Goal: Task Accomplishment & Management: Use online tool/utility

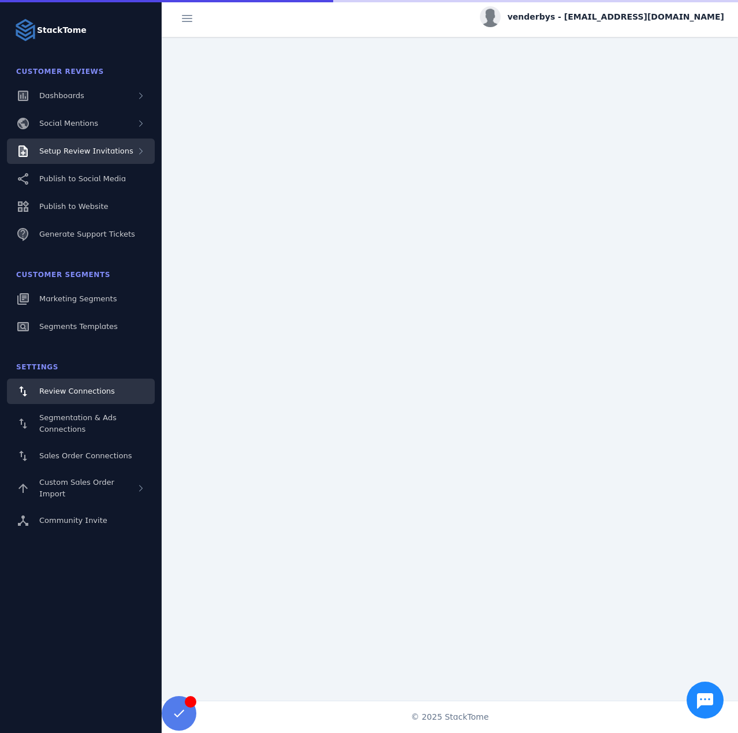
click at [66, 155] on span "Setup Review Invitations" at bounding box center [86, 151] width 94 height 9
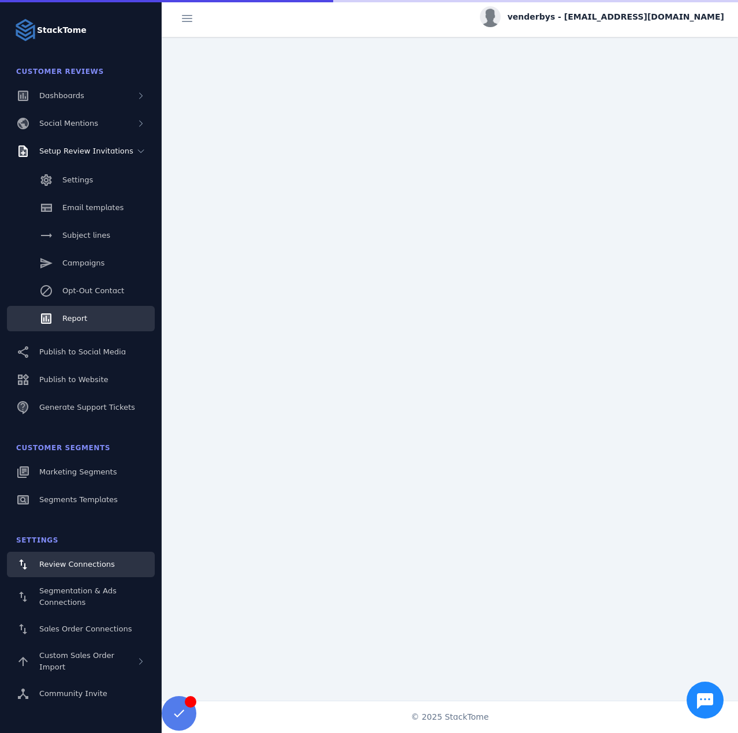
click at [74, 325] on link "Report" at bounding box center [81, 318] width 148 height 25
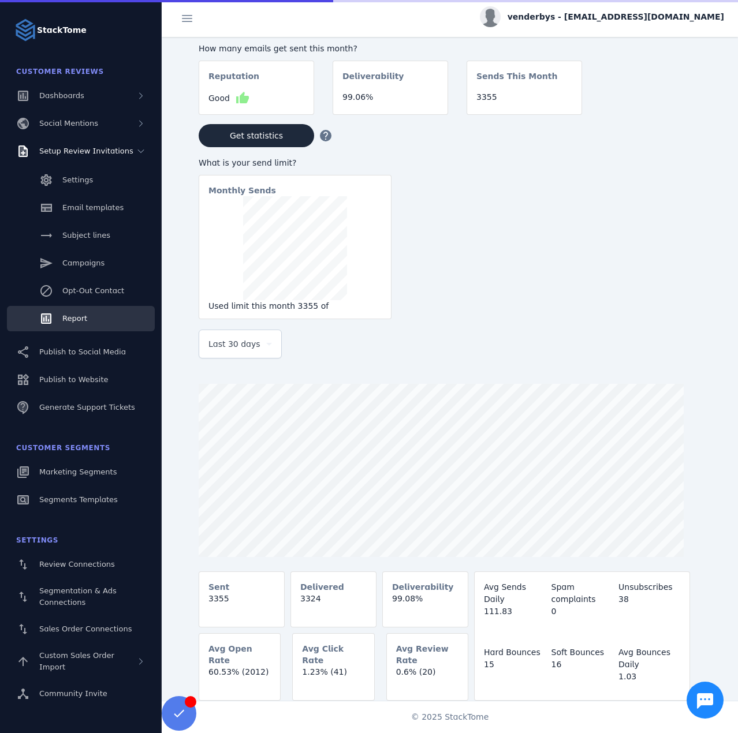
click at [225, 353] on div "Last 30 days" at bounding box center [239, 344] width 63 height 28
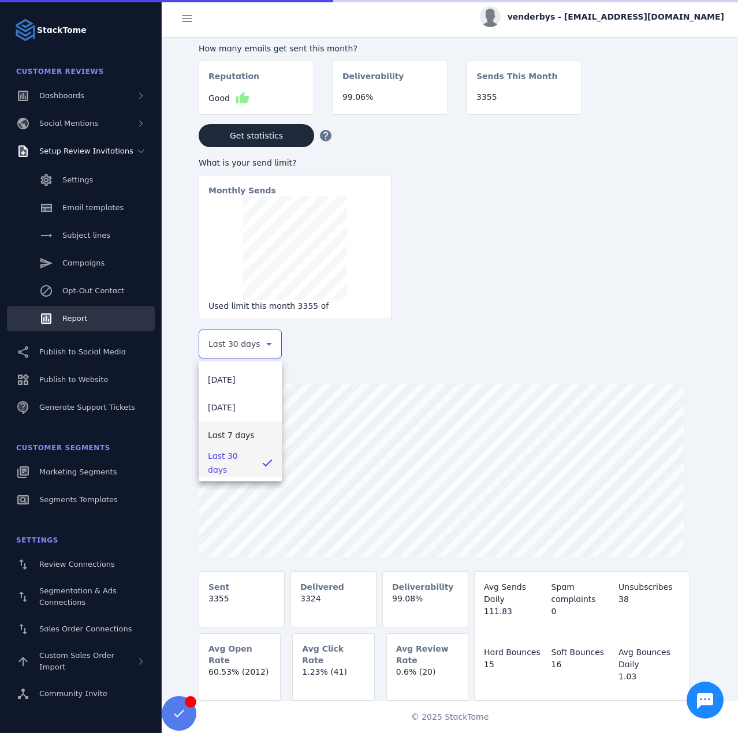
click at [230, 440] on span "Last 7 days" at bounding box center [231, 435] width 47 height 14
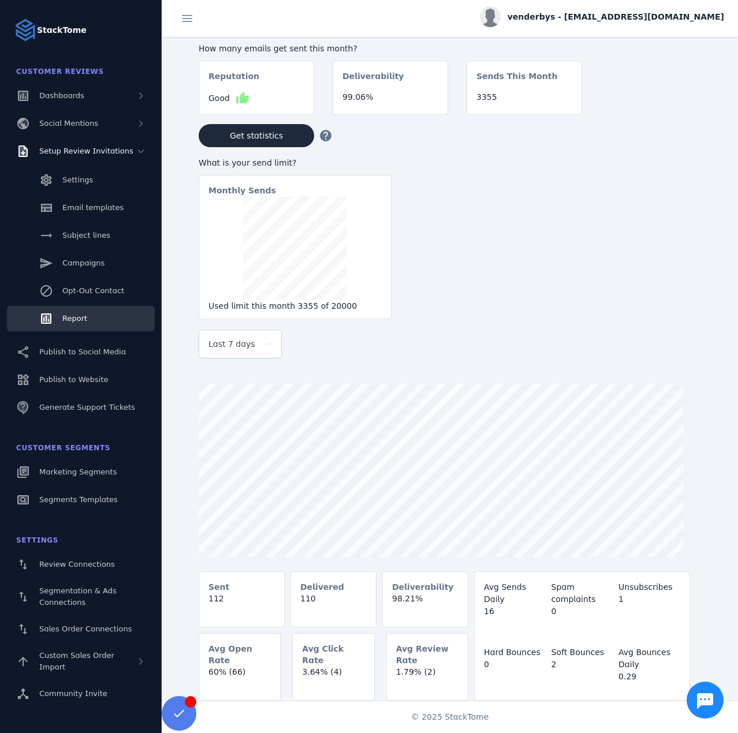
click at [663, 17] on span "venderbys - [EMAIL_ADDRESS][DOMAIN_NAME]" at bounding box center [615, 17] width 216 height 12
click at [697, 107] on span "Sign out" at bounding box center [687, 111] width 33 height 14
